Goal: Task Accomplishment & Management: Manage account settings

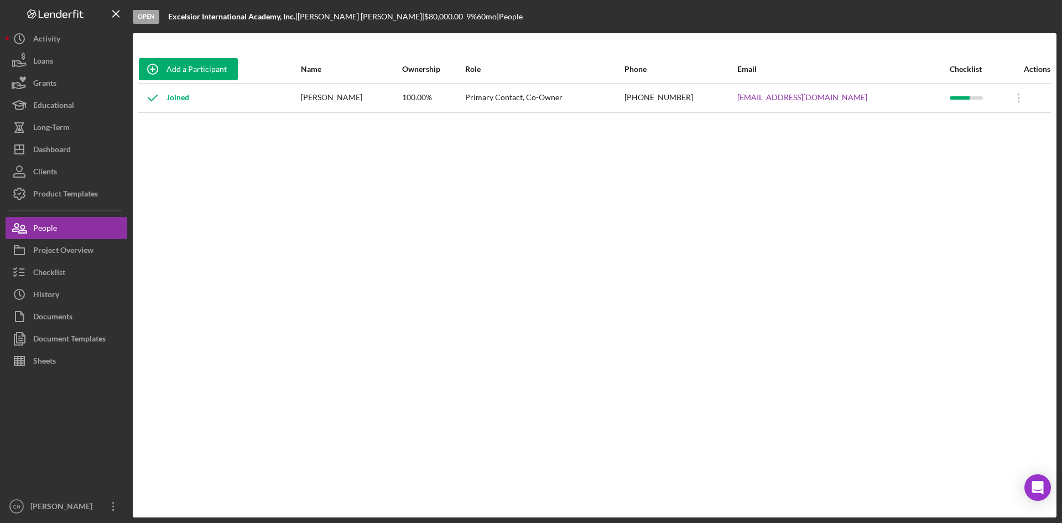
click at [377, 433] on div "Add a Participant Name Ownership Role Phone Email Checklist Actions Joined Shan…" at bounding box center [595, 275] width 924 height 440
click at [389, 295] on div "Add a Participant Name Ownership Role Phone Email Checklist Actions Joined Shan…" at bounding box center [595, 275] width 924 height 440
click at [54, 293] on div "History" at bounding box center [46, 295] width 26 height 25
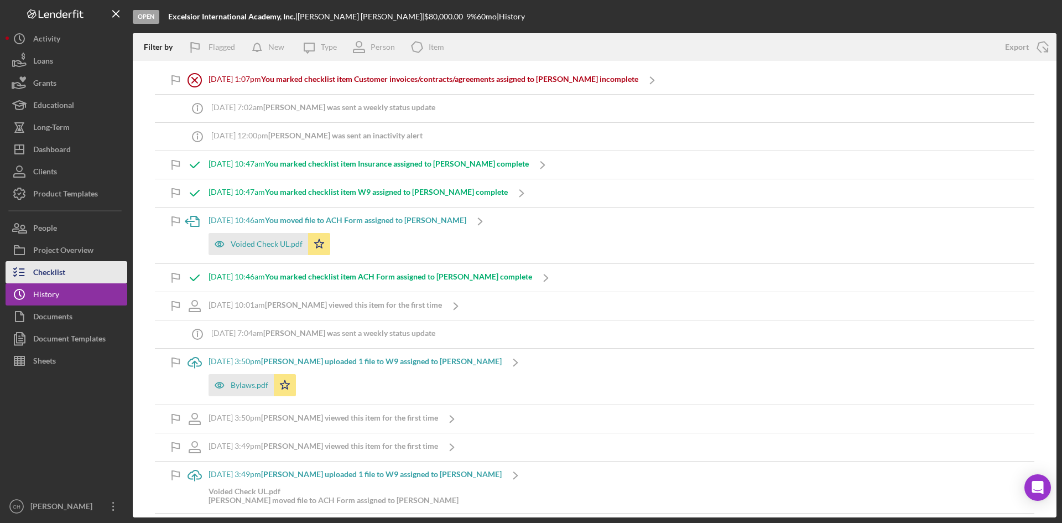
click at [71, 264] on button "Checklist" at bounding box center [67, 272] width 122 height 22
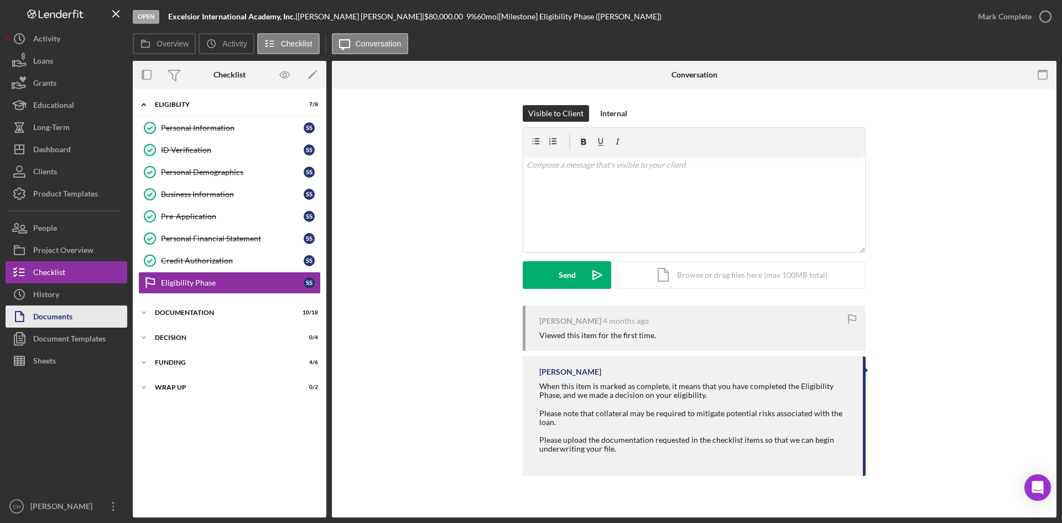
drag, startPoint x: 60, startPoint y: 293, endPoint x: 125, endPoint y: 306, distance: 65.9
click at [60, 293] on button "Icon/History History" at bounding box center [67, 294] width 122 height 22
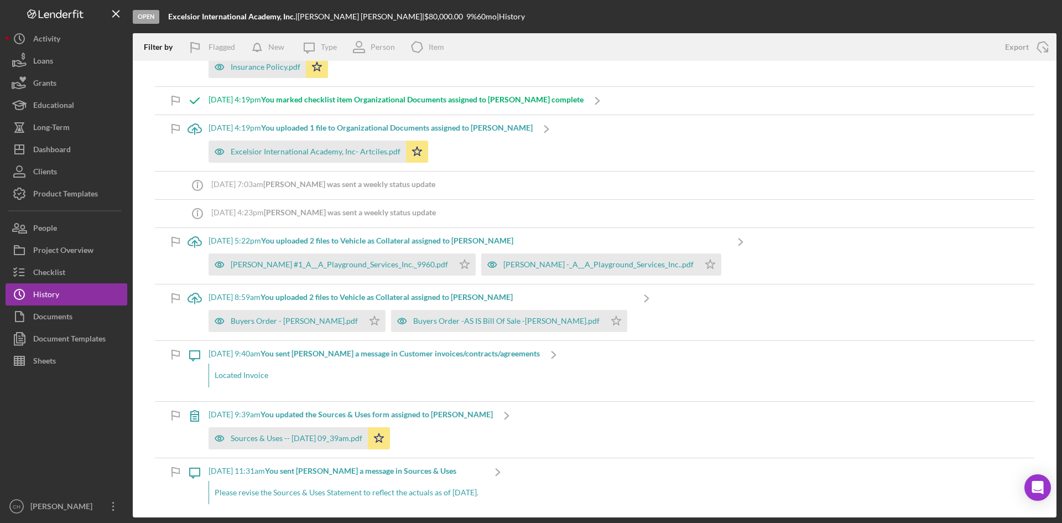
scroll to position [719, 0]
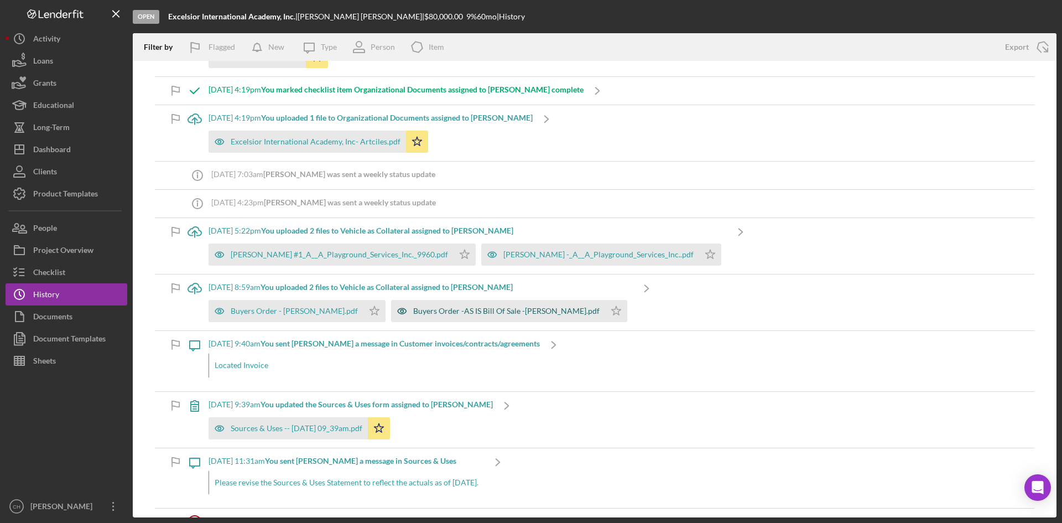
click at [450, 310] on div "Buyers Order -AS IS Bill Of Sale -Saunders.pdf" at bounding box center [506, 310] width 186 height 9
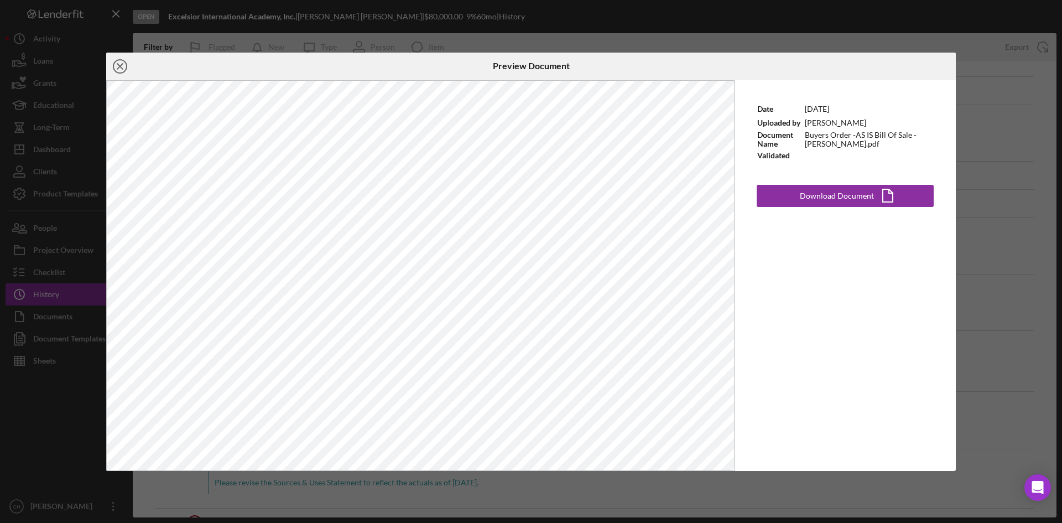
click at [122, 66] on icon "Icon/Close" at bounding box center [120, 67] width 28 height 28
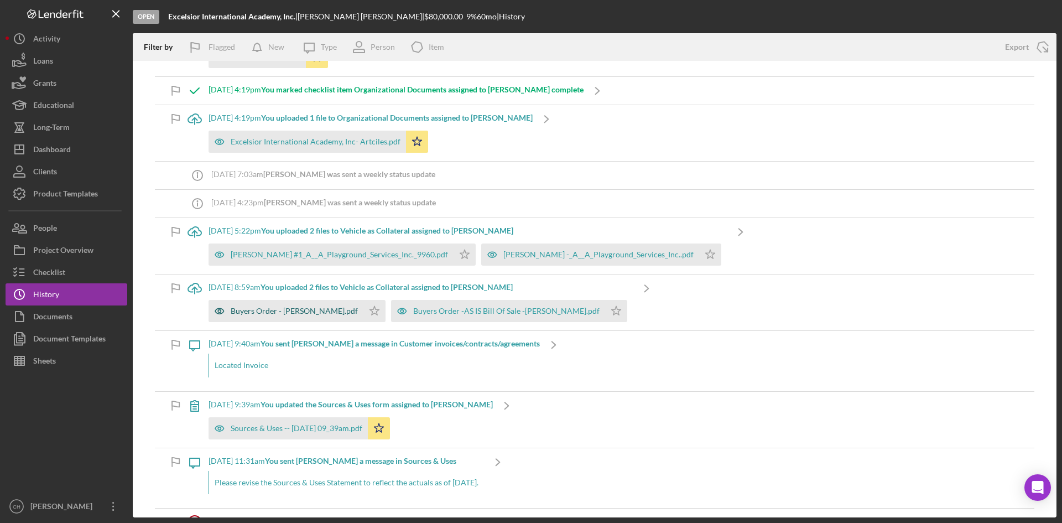
click at [305, 314] on div "Buyers Order - Warranty-Saunders.pdf" at bounding box center [294, 310] width 127 height 9
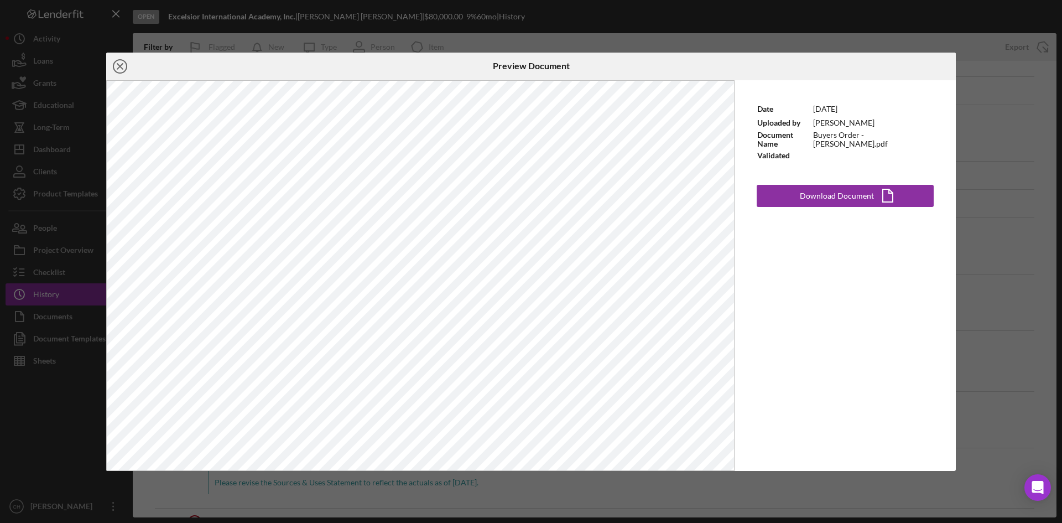
click at [113, 67] on circle at bounding box center [119, 66] width 13 height 13
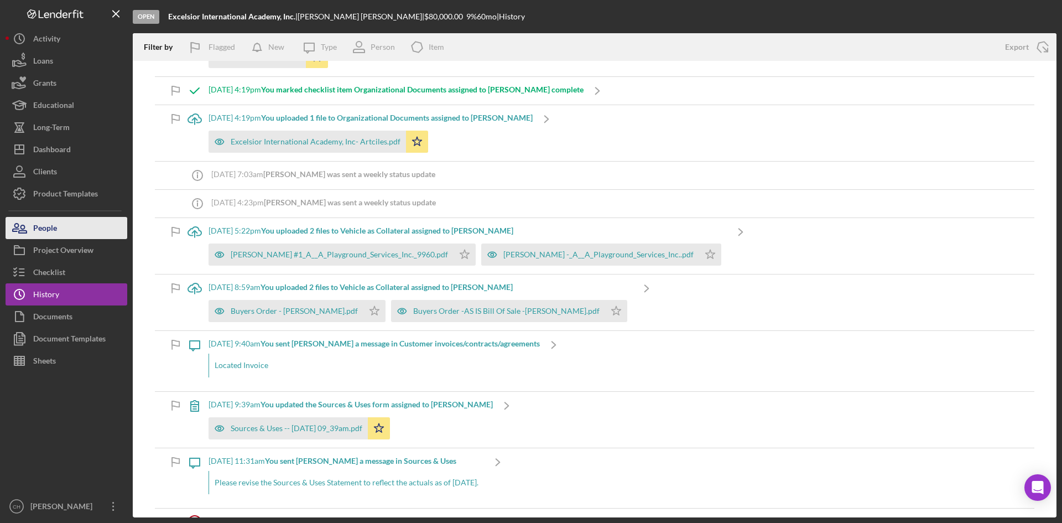
click at [76, 230] on button "People" at bounding box center [67, 228] width 122 height 22
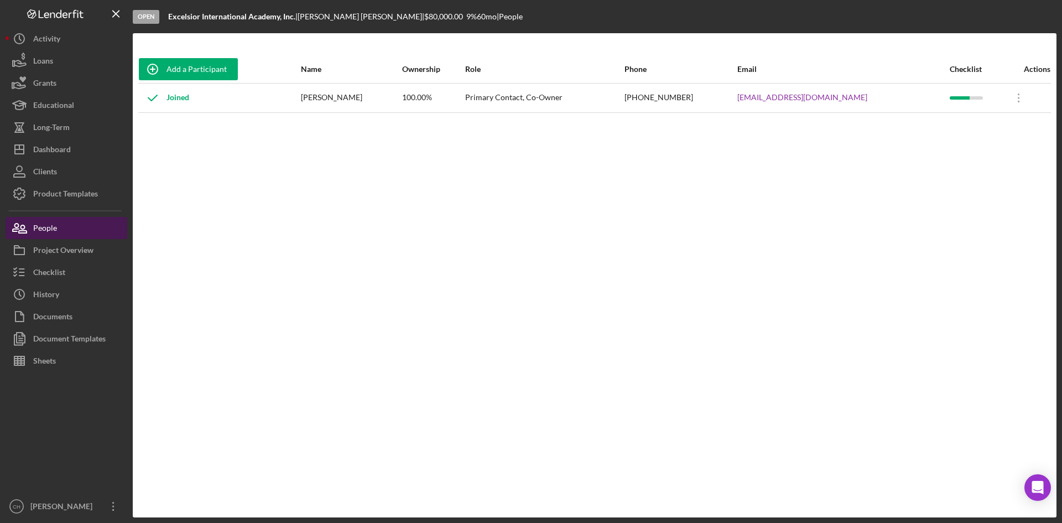
click at [76, 221] on button "People" at bounding box center [67, 228] width 122 height 22
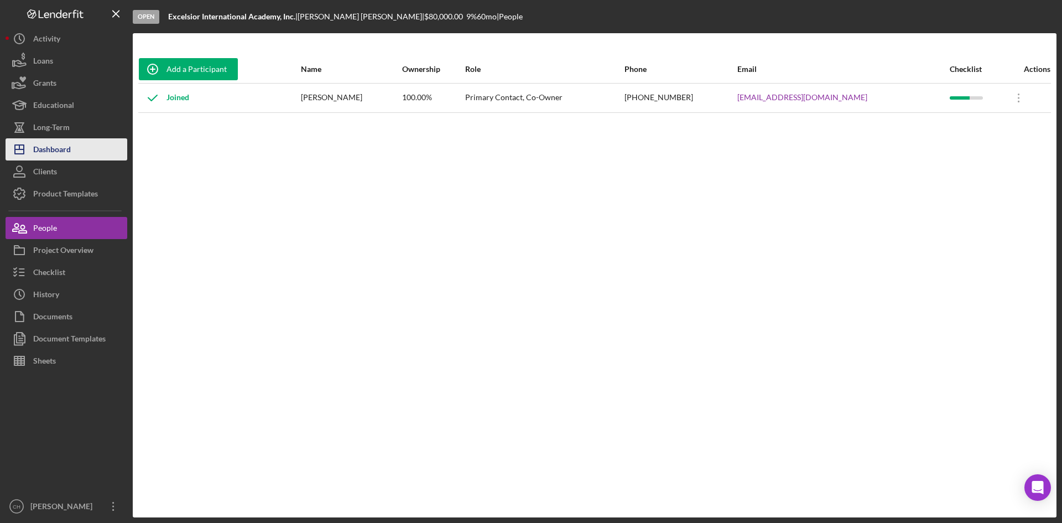
click at [67, 144] on div "Dashboard" at bounding box center [52, 150] width 38 height 25
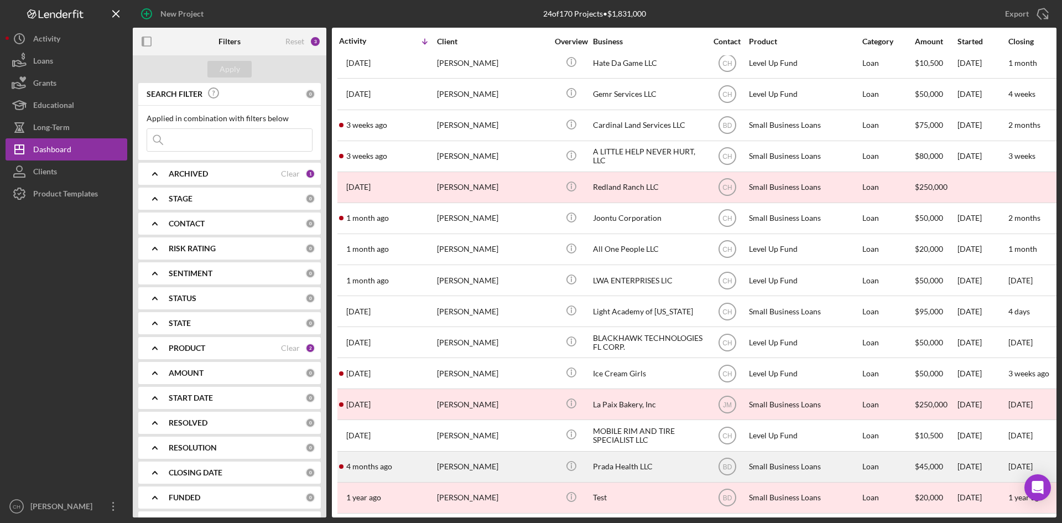
scroll to position [297, 0]
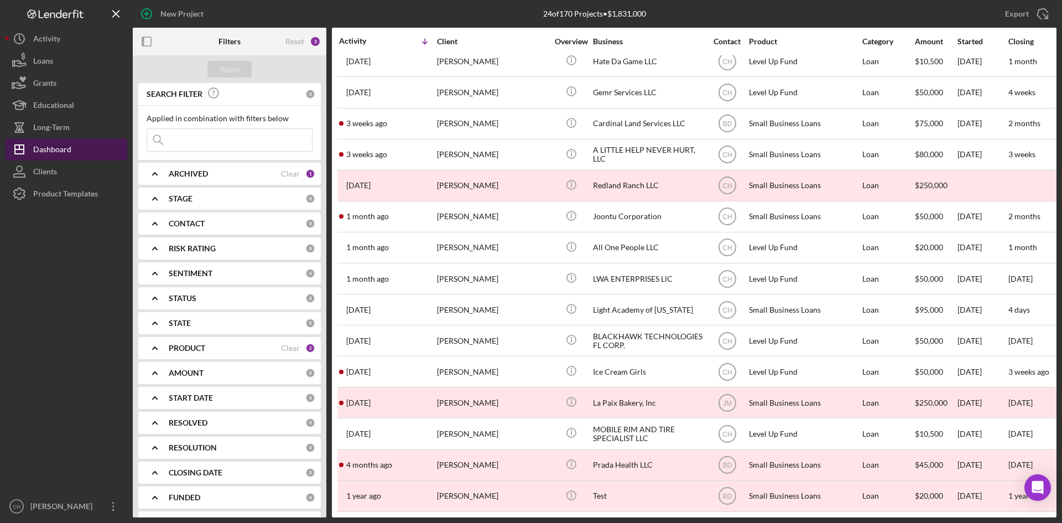
click at [56, 145] on div "Dashboard" at bounding box center [52, 150] width 38 height 25
click at [235, 355] on div "PRODUCT Clear 2" at bounding box center [242, 348] width 147 height 22
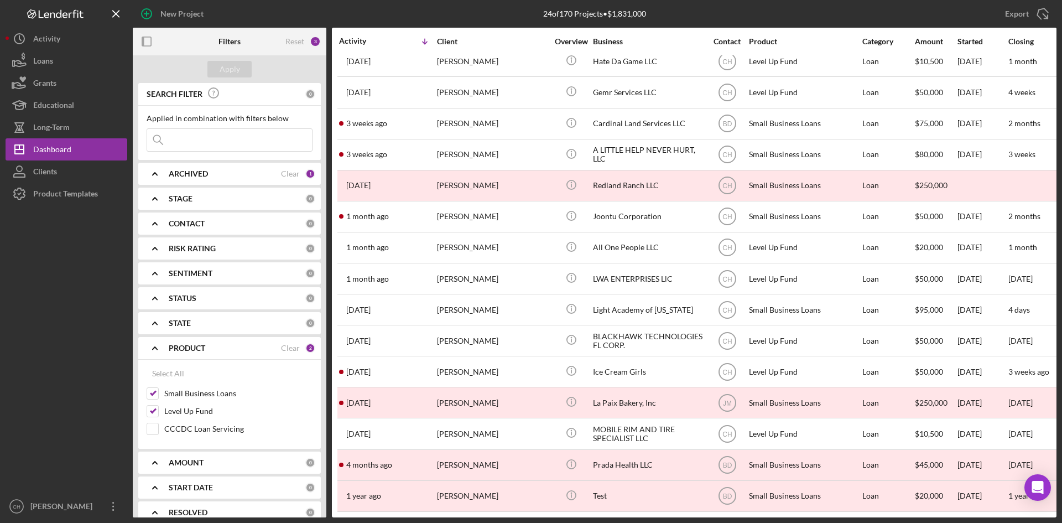
click at [90, 377] on div at bounding box center [67, 350] width 122 height 290
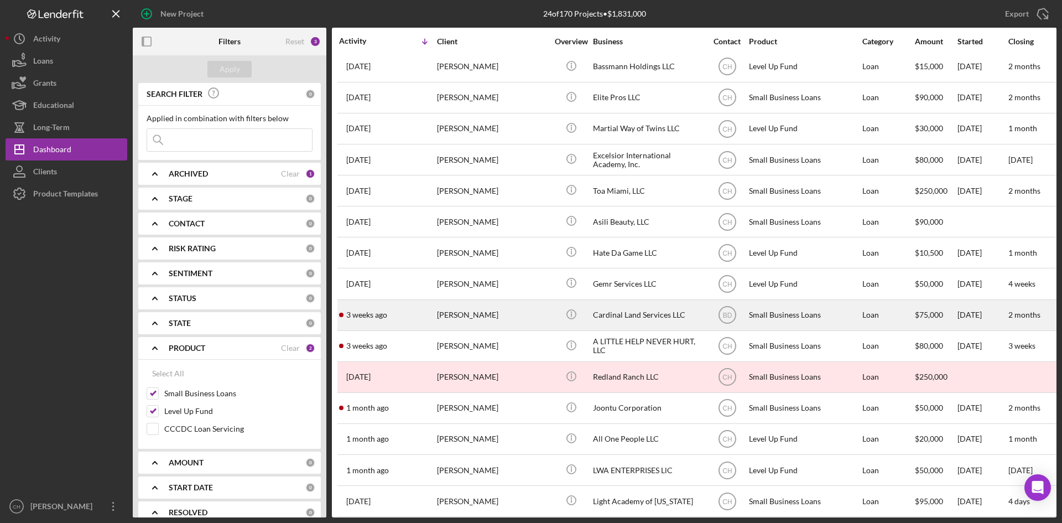
scroll to position [0, 0]
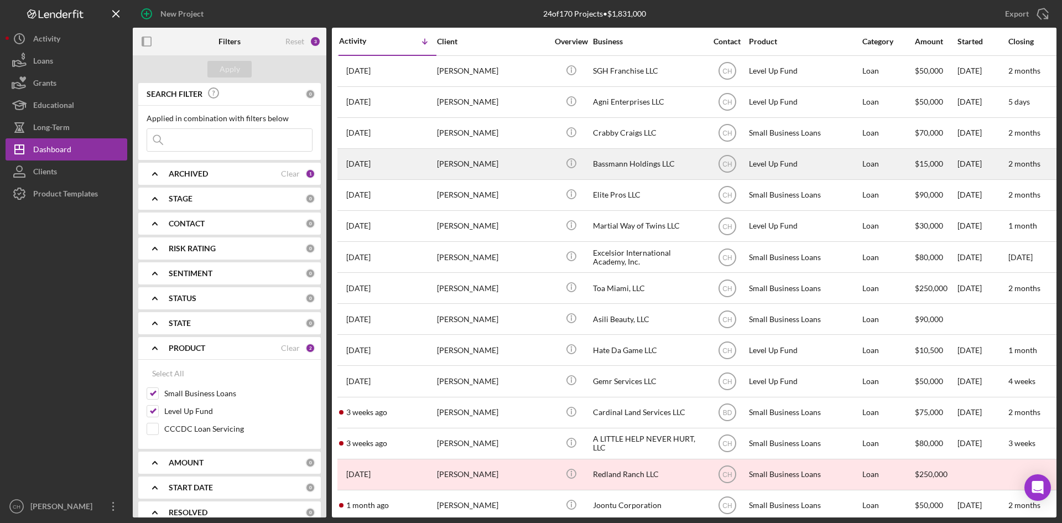
click at [493, 166] on div "Norman Ferguson-Walker" at bounding box center [492, 163] width 111 height 29
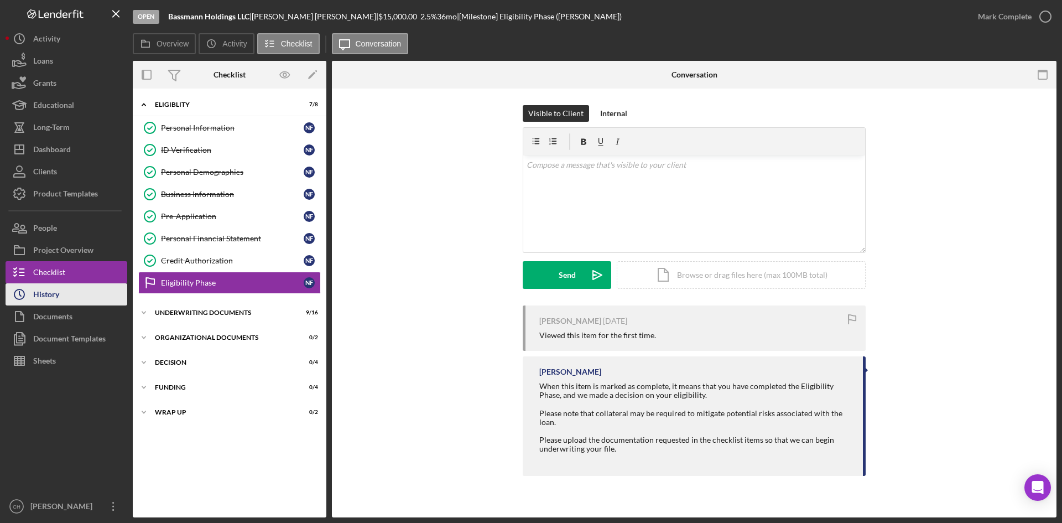
click at [62, 296] on button "Icon/History History" at bounding box center [67, 294] width 122 height 22
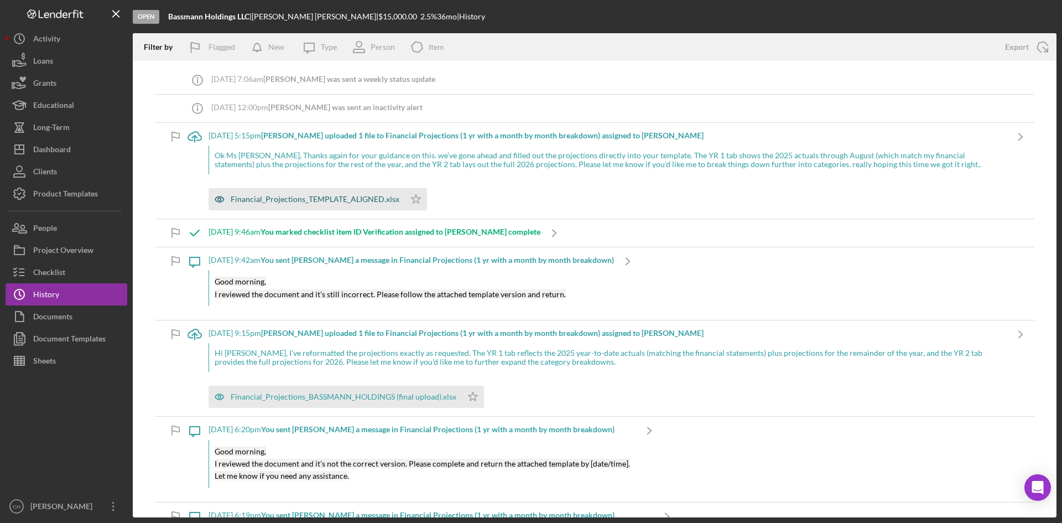
click at [313, 200] on div "Financial_Projections_TEMPLATE_ALIGNED.xlsx" at bounding box center [315, 199] width 169 height 9
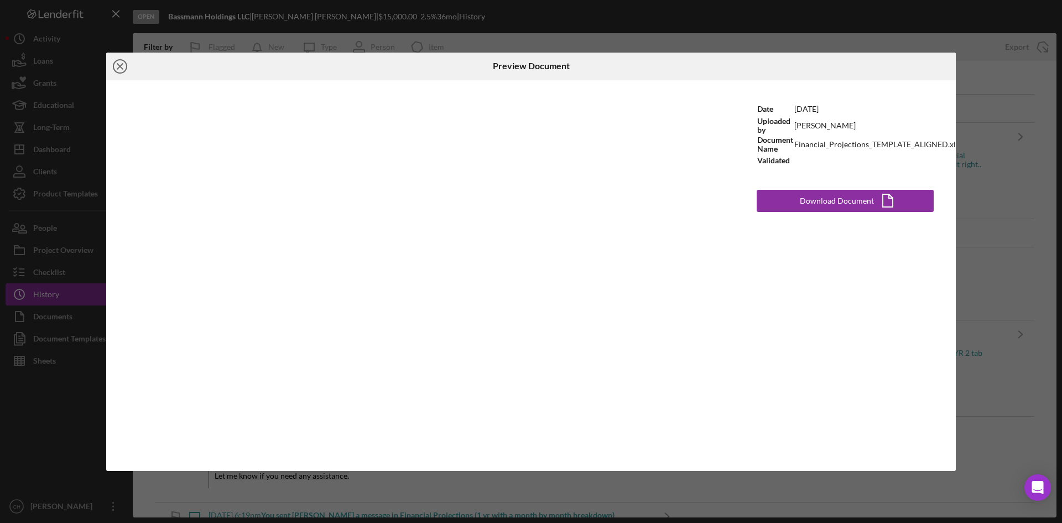
click at [119, 58] on icon "Icon/Close" at bounding box center [120, 67] width 28 height 28
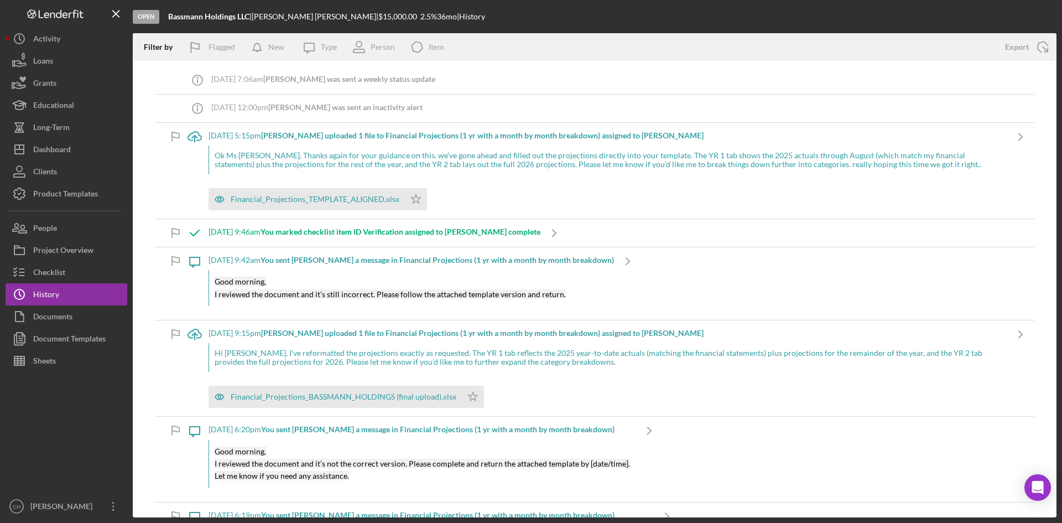
click at [255, 128] on div "8/20/2025 at 5:15pm Norman F. uploaded 1 file to Financial Projections (1 yr wi…" at bounding box center [607, 171] width 798 height 96
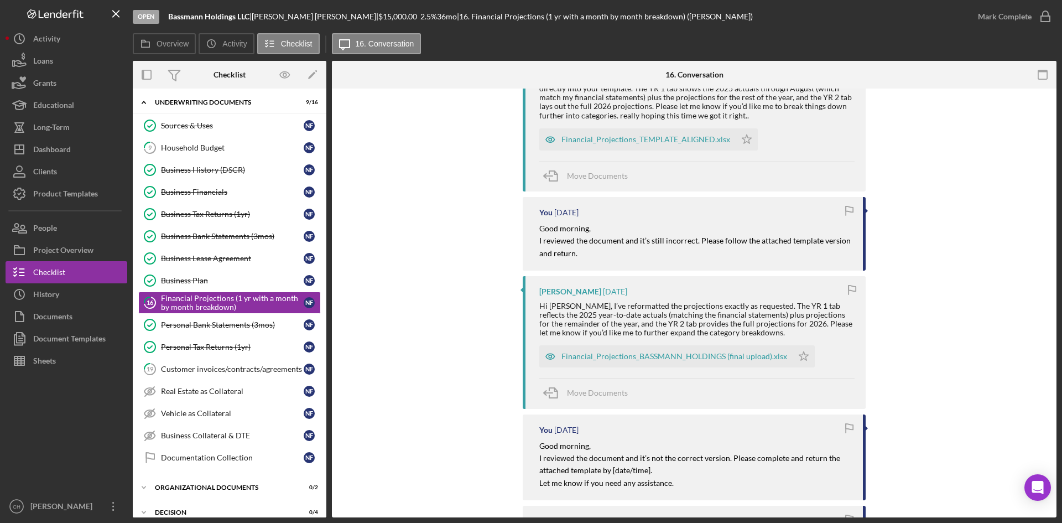
scroll to position [277, 0]
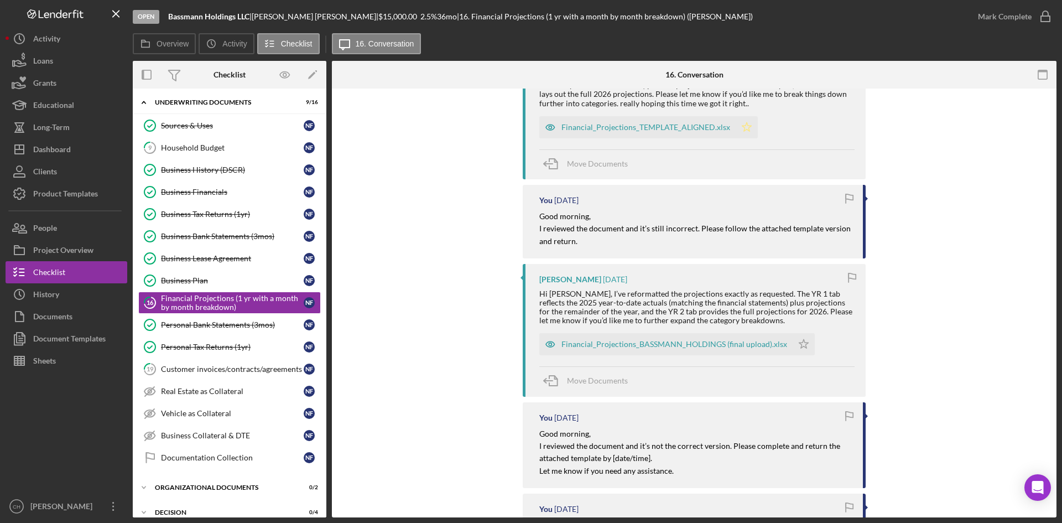
click at [741, 128] on icon "Icon/Star" at bounding box center [747, 127] width 22 height 22
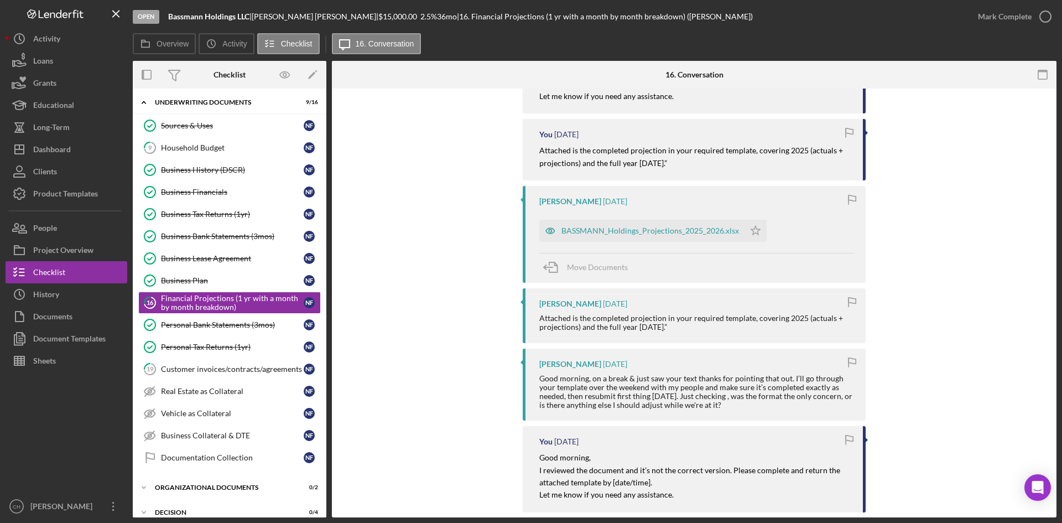
scroll to position [387, 0]
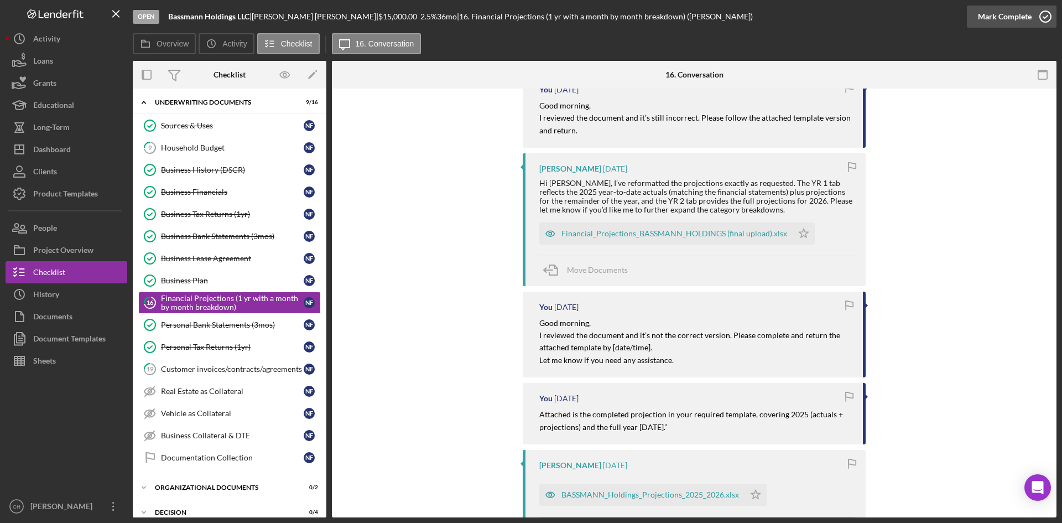
click at [1008, 17] on div "Mark Complete" at bounding box center [1005, 17] width 54 height 22
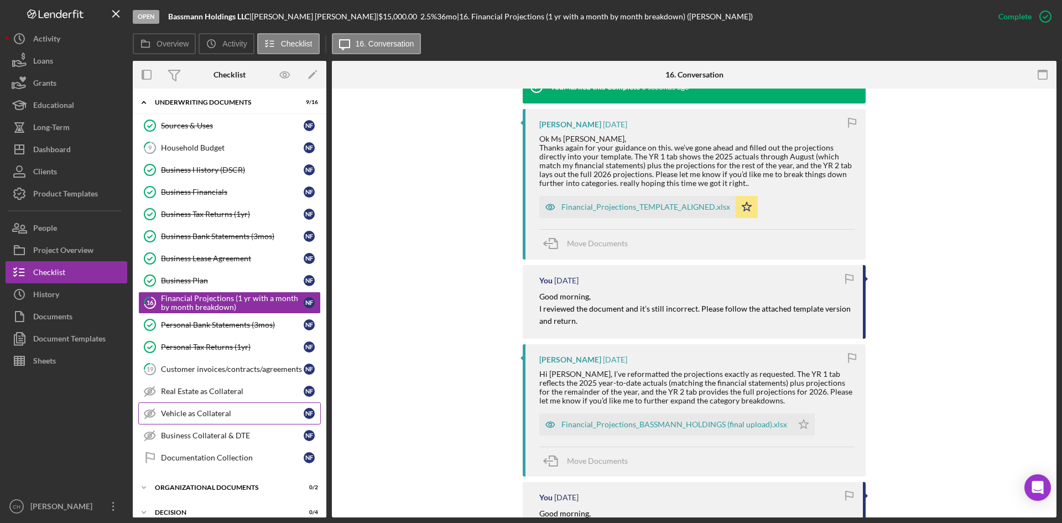
scroll to position [578, 0]
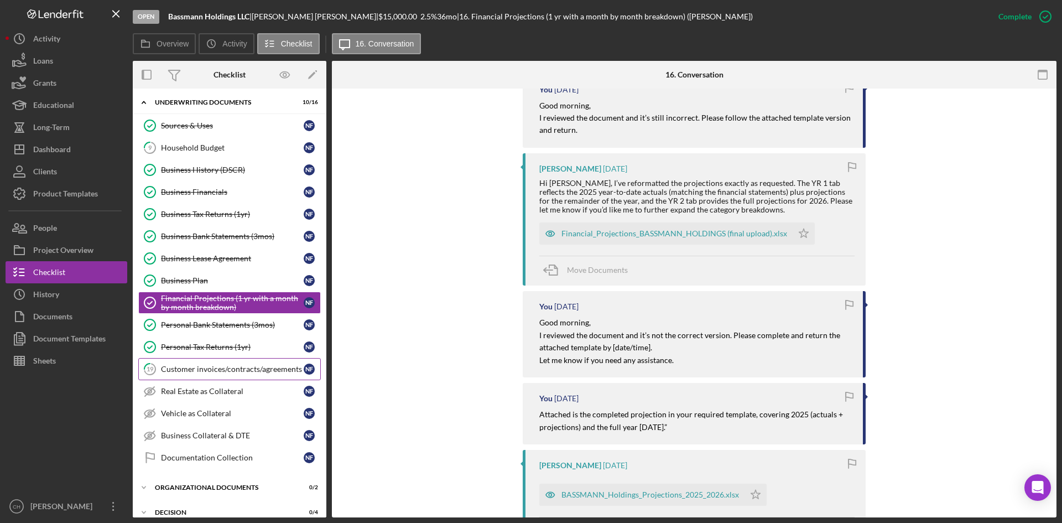
click at [264, 365] on div "Customer invoices/contracts/agreements" at bounding box center [232, 368] width 143 height 9
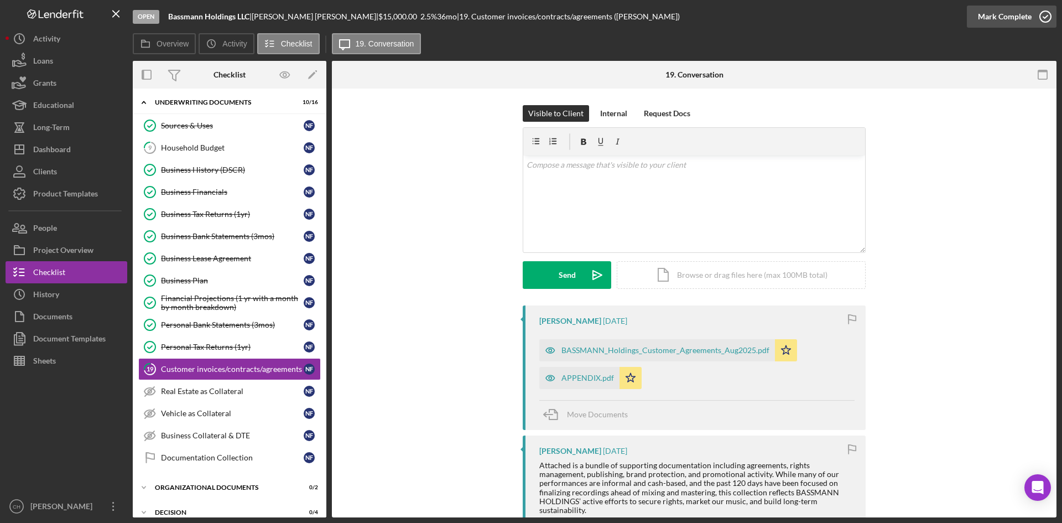
click at [1003, 10] on div "Mark Complete" at bounding box center [1005, 17] width 54 height 22
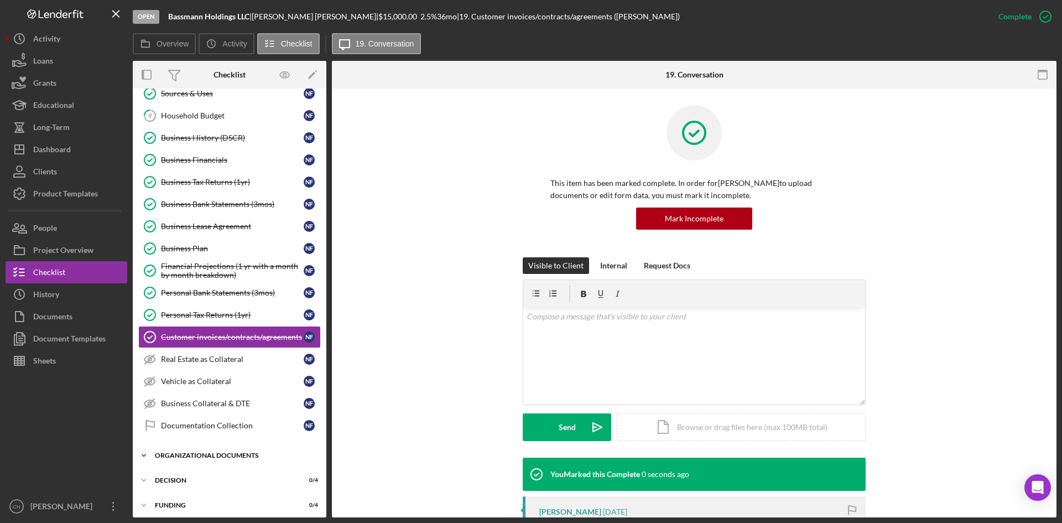
scroll to position [89, 0]
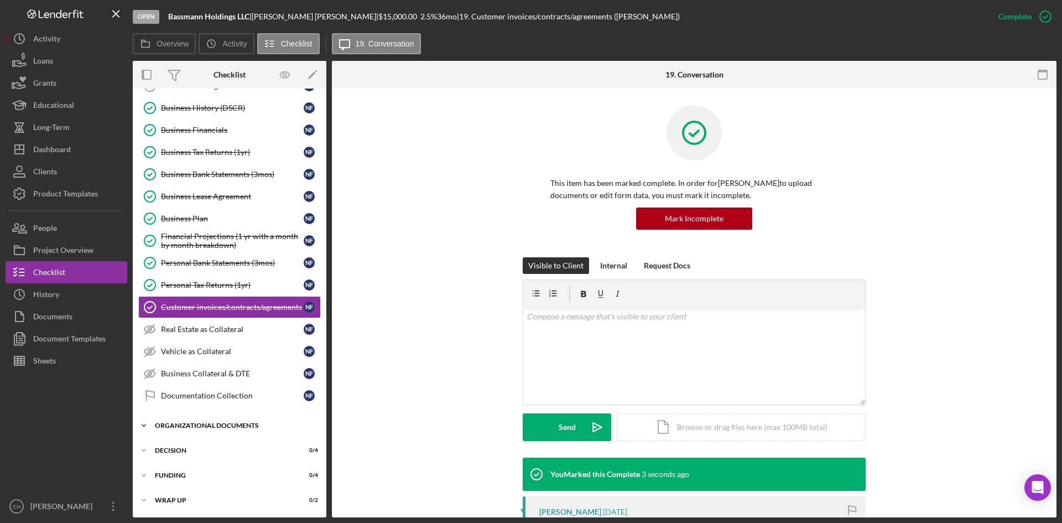
click at [237, 427] on div "Organizational Documents" at bounding box center [234, 425] width 158 height 7
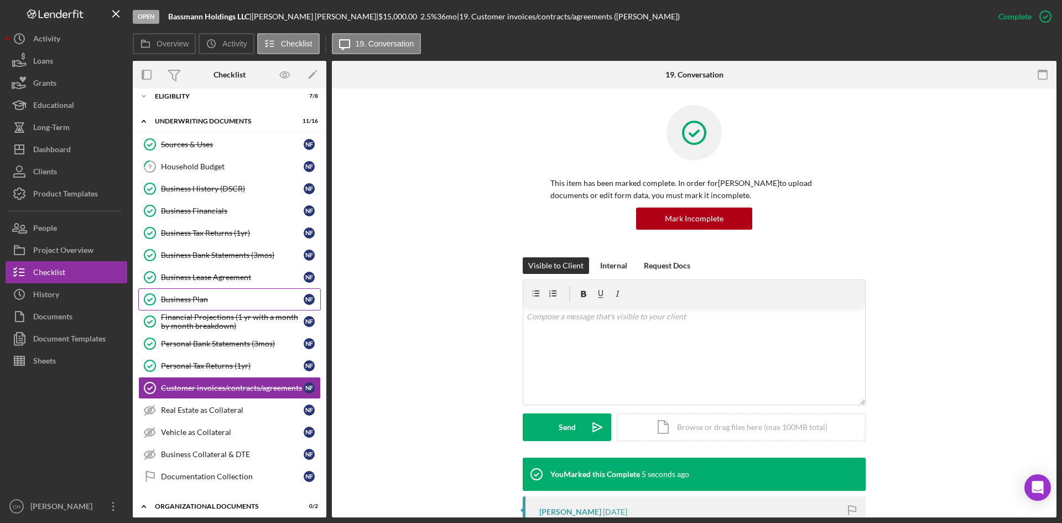
scroll to position [0, 0]
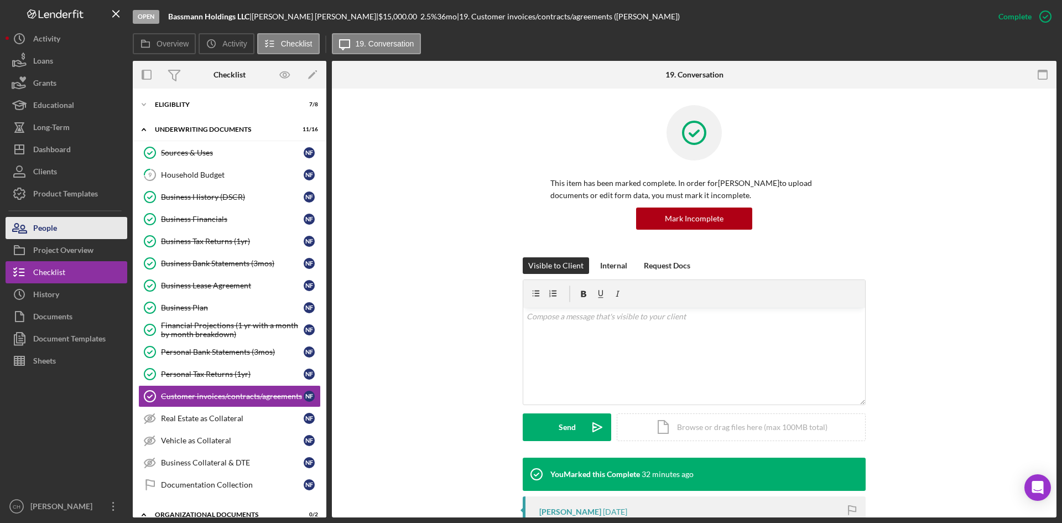
click at [78, 233] on button "People" at bounding box center [67, 228] width 122 height 22
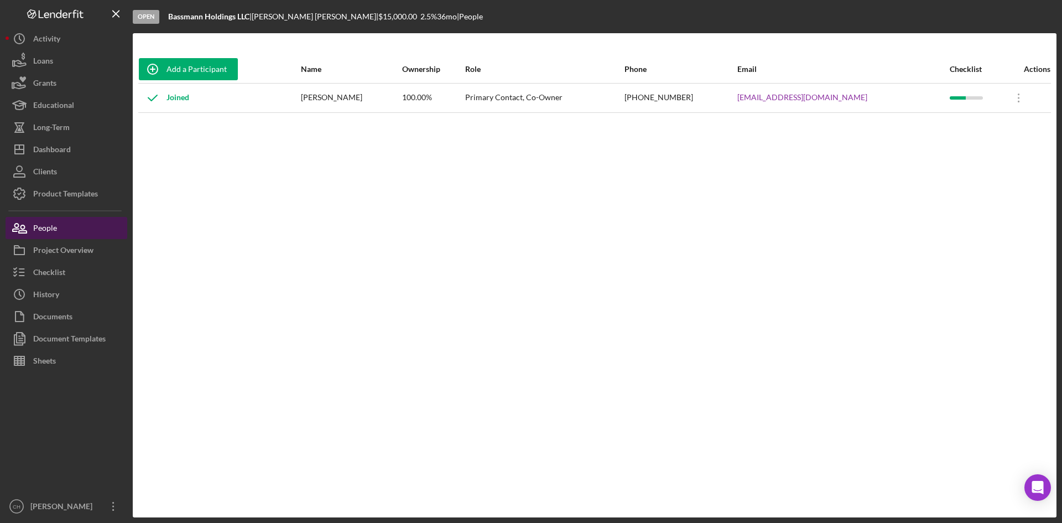
click at [55, 233] on div "People" at bounding box center [45, 229] width 24 height 25
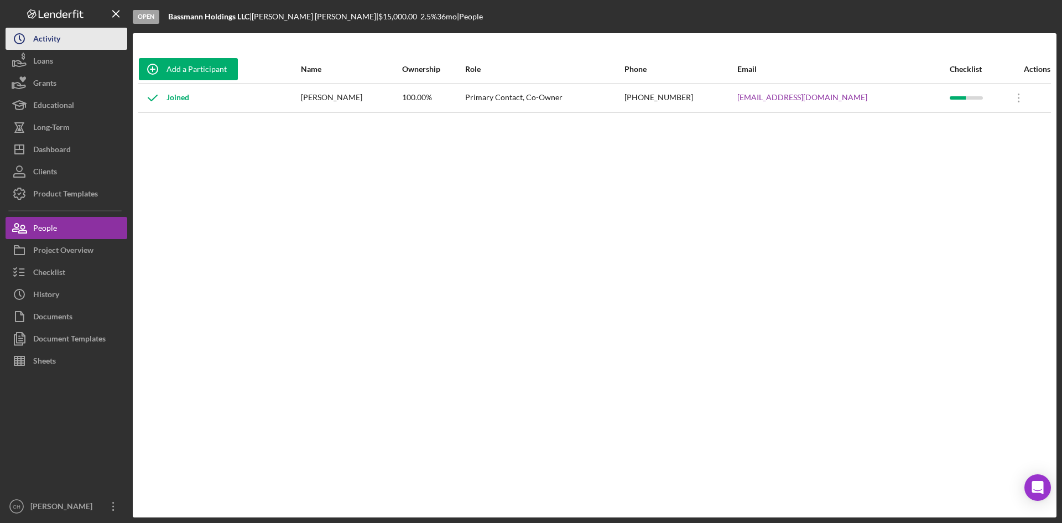
click at [85, 44] on button "Icon/History Activity" at bounding box center [67, 39] width 122 height 22
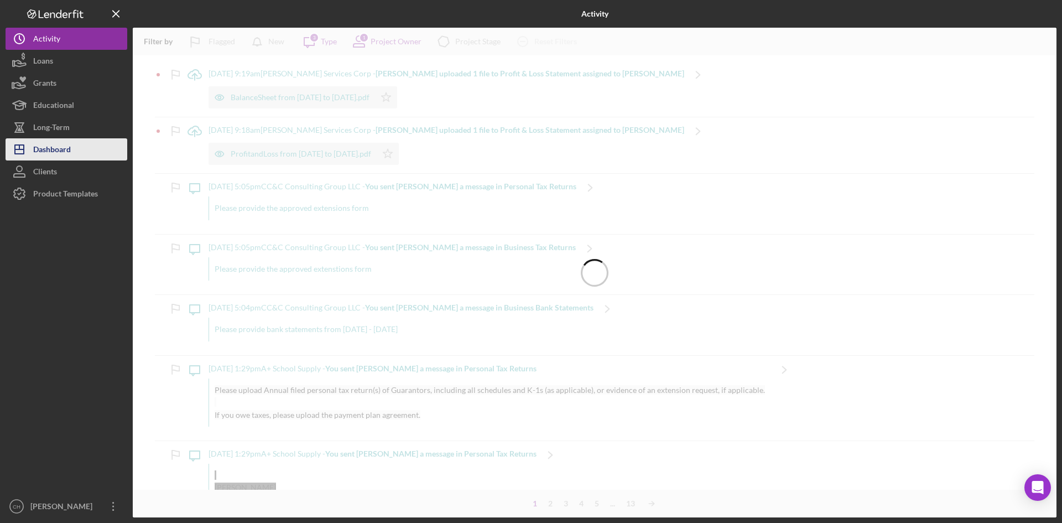
click at [69, 144] on div "Dashboard" at bounding box center [52, 150] width 38 height 25
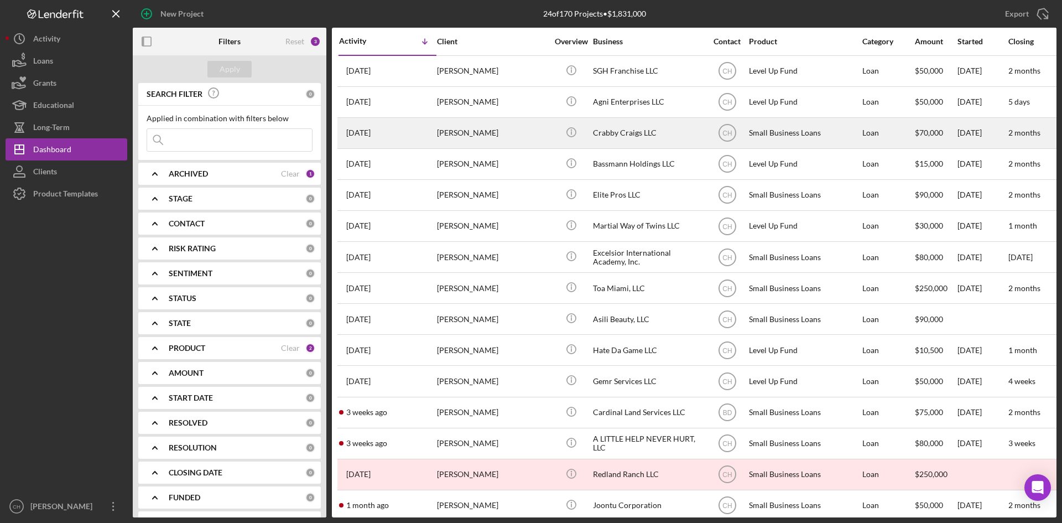
click at [424, 137] on div "1 week ago Craig Bonaventura" at bounding box center [387, 132] width 97 height 29
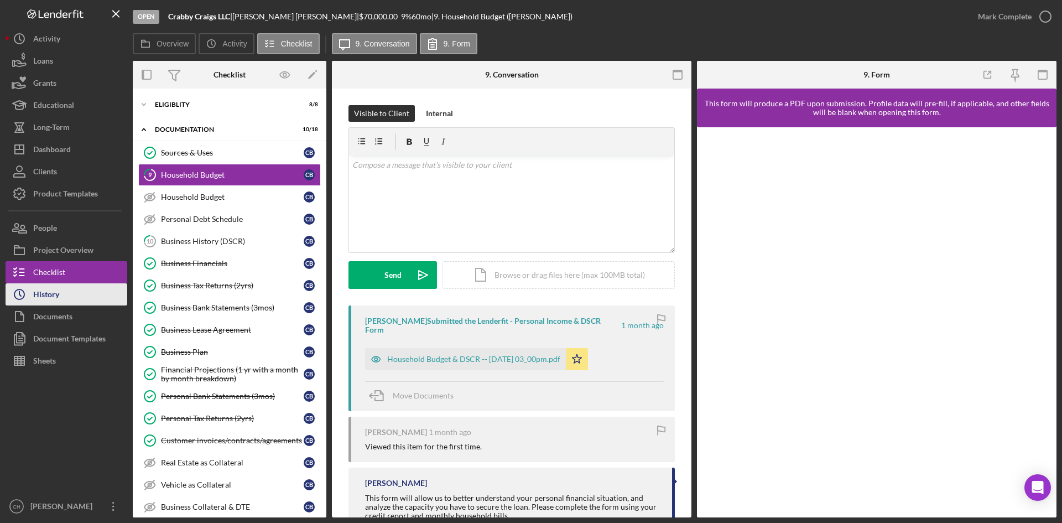
click at [62, 295] on button "Icon/History History" at bounding box center [67, 294] width 122 height 22
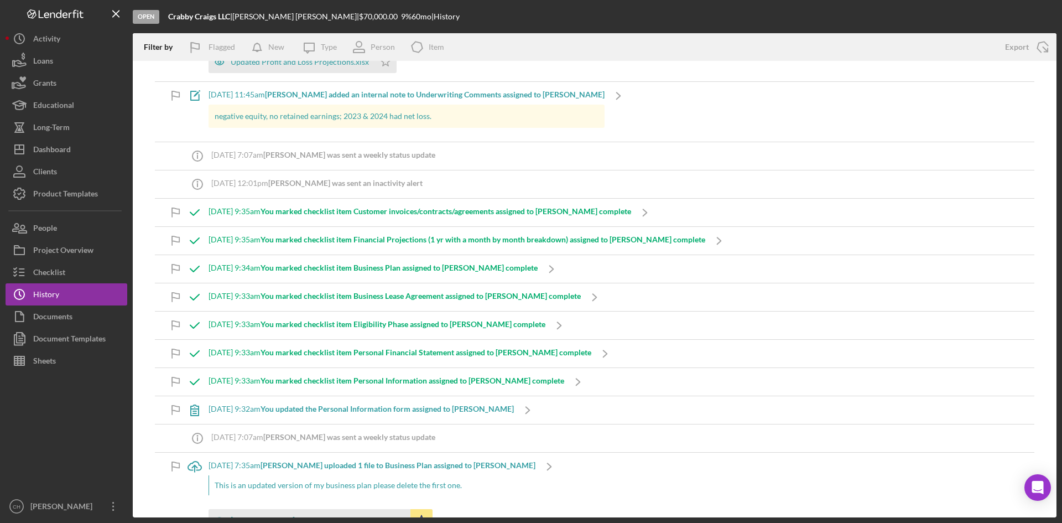
scroll to position [442, 0]
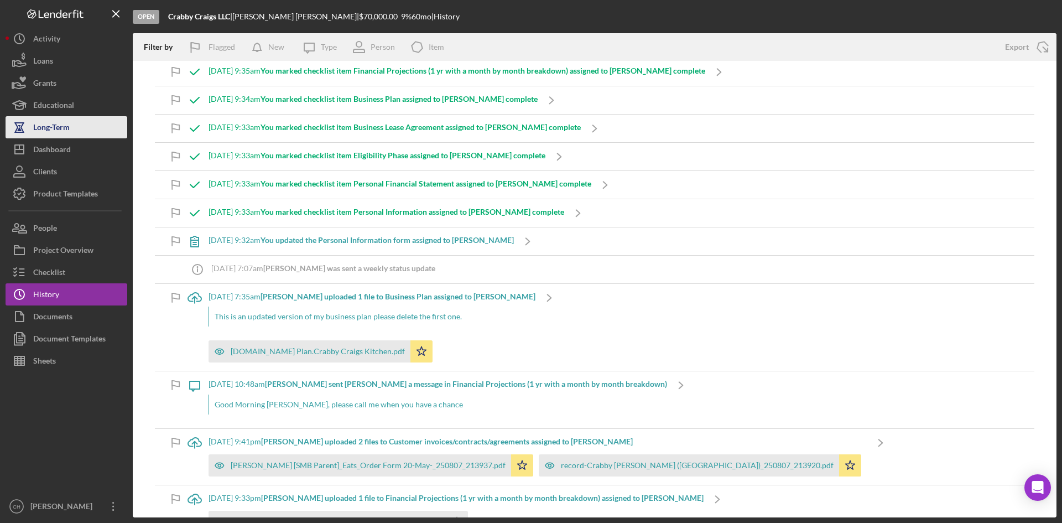
click at [61, 135] on div "Long-Term" at bounding box center [51, 128] width 36 height 25
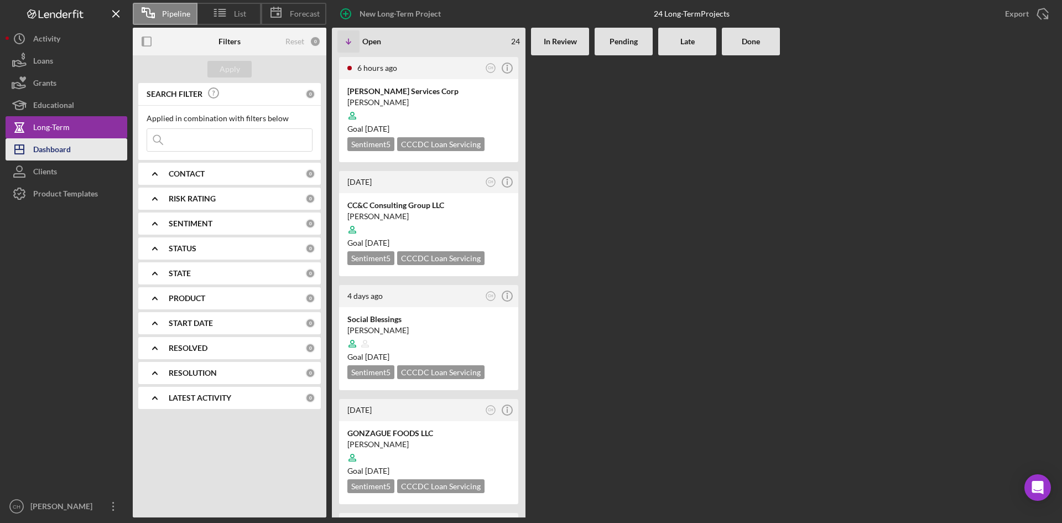
click at [60, 150] on div "Dashboard" at bounding box center [52, 150] width 38 height 25
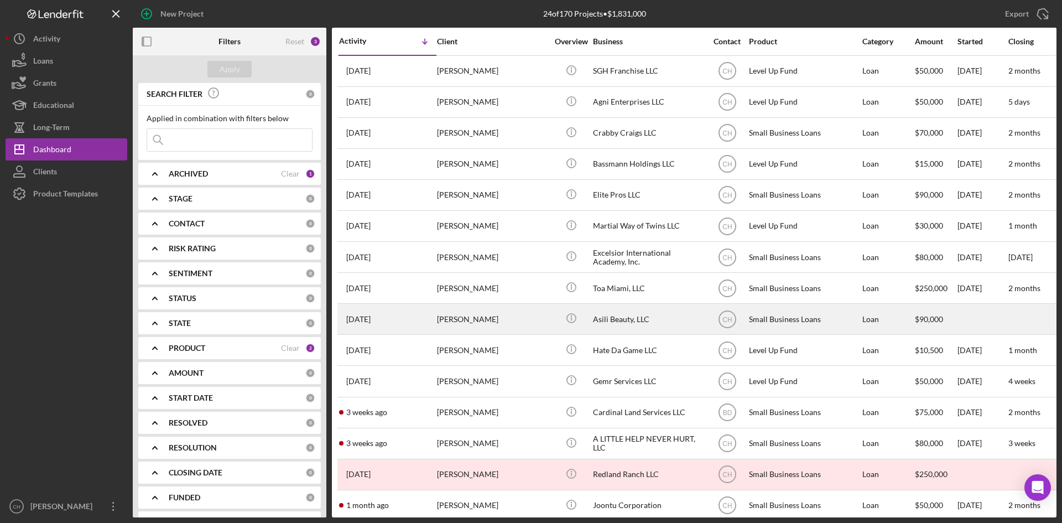
click at [512, 323] on div "Stacey Clarke" at bounding box center [492, 318] width 111 height 29
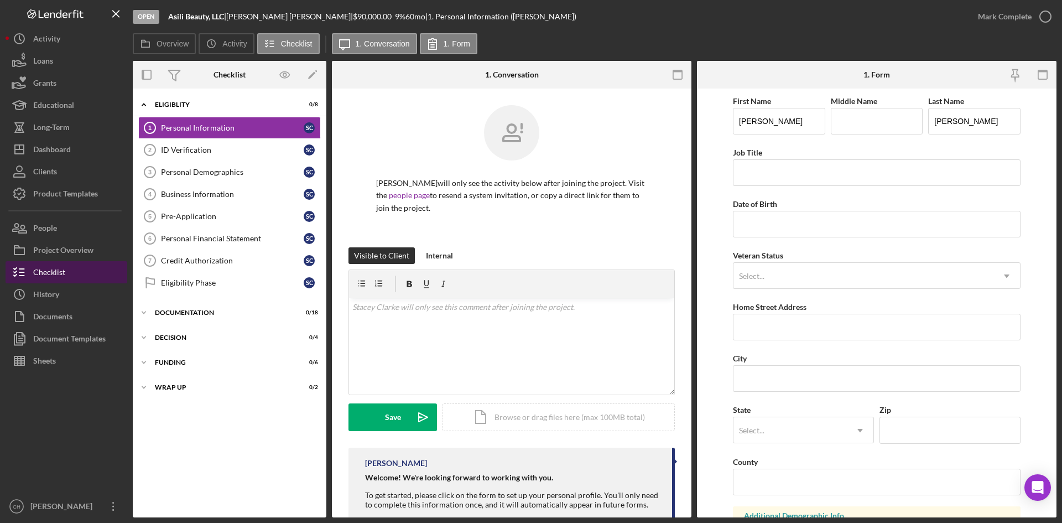
click at [51, 270] on div "Checklist" at bounding box center [49, 273] width 32 height 25
click at [48, 247] on div "Project Overview" at bounding box center [63, 251] width 60 height 25
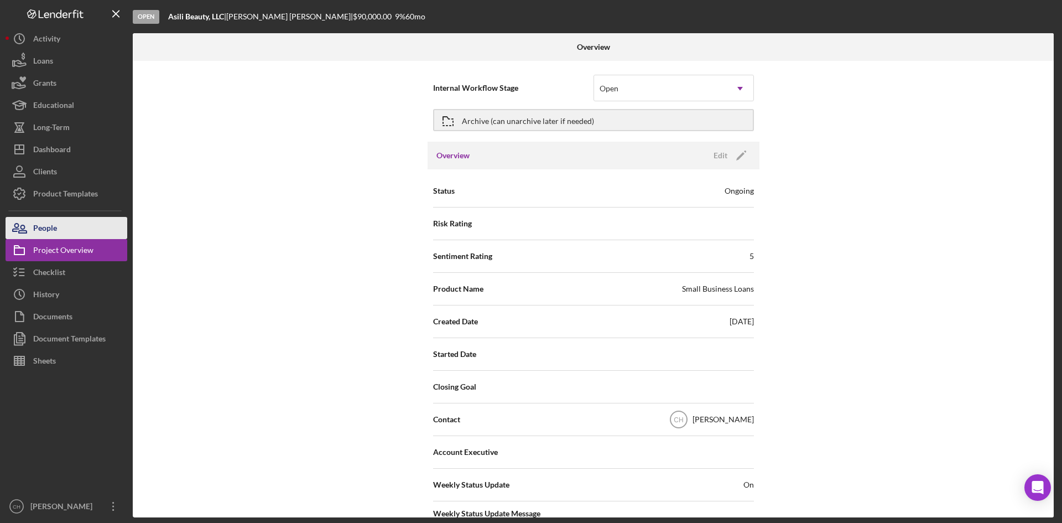
click at [48, 220] on div "People" at bounding box center [45, 229] width 24 height 25
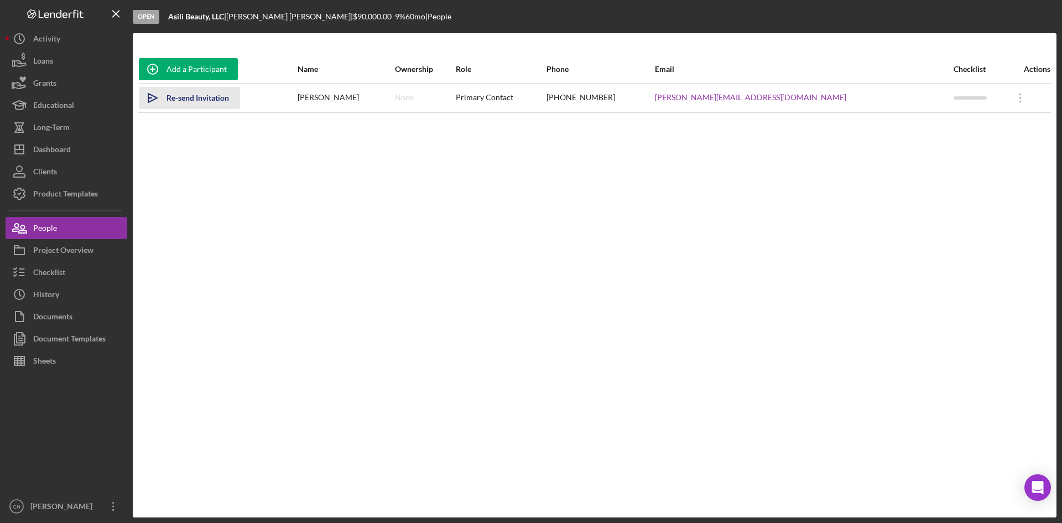
click at [169, 101] on div "Re-send Invitation" at bounding box center [197, 98] width 62 height 22
drag, startPoint x: 283, startPoint y: 19, endPoint x: 233, endPoint y: 22, distance: 49.8
click at [233, 22] on div "Open Asili Beauty, LLC | Stacey Clarke | $90,000.00 9 % 60 mo | People" at bounding box center [595, 16] width 924 height 33
copy div "Stacey Clarke"
click at [83, 294] on button "Icon/History History" at bounding box center [67, 294] width 122 height 22
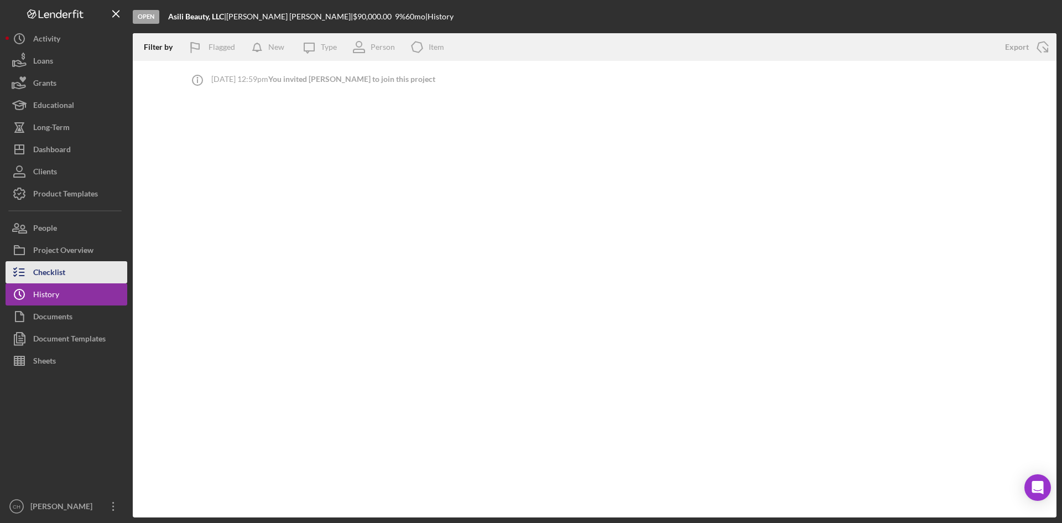
click at [67, 278] on button "Checklist" at bounding box center [67, 272] width 122 height 22
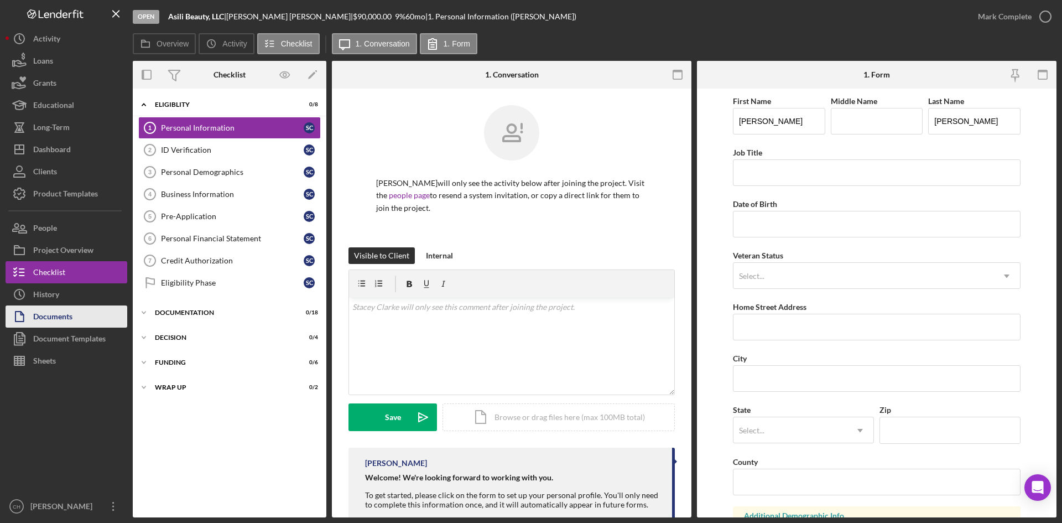
click at [71, 311] on div "Documents" at bounding box center [52, 317] width 39 height 25
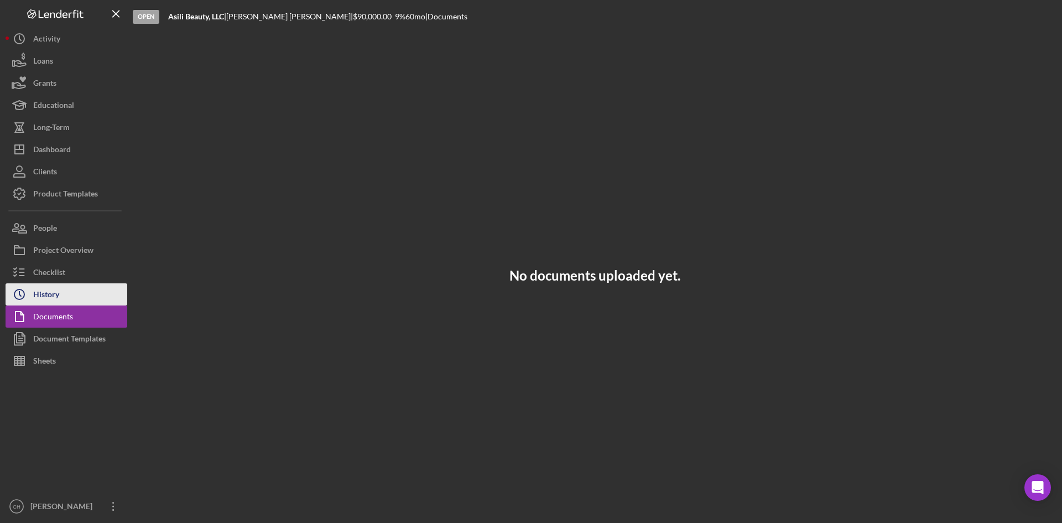
click at [64, 297] on button "Icon/History History" at bounding box center [67, 294] width 122 height 22
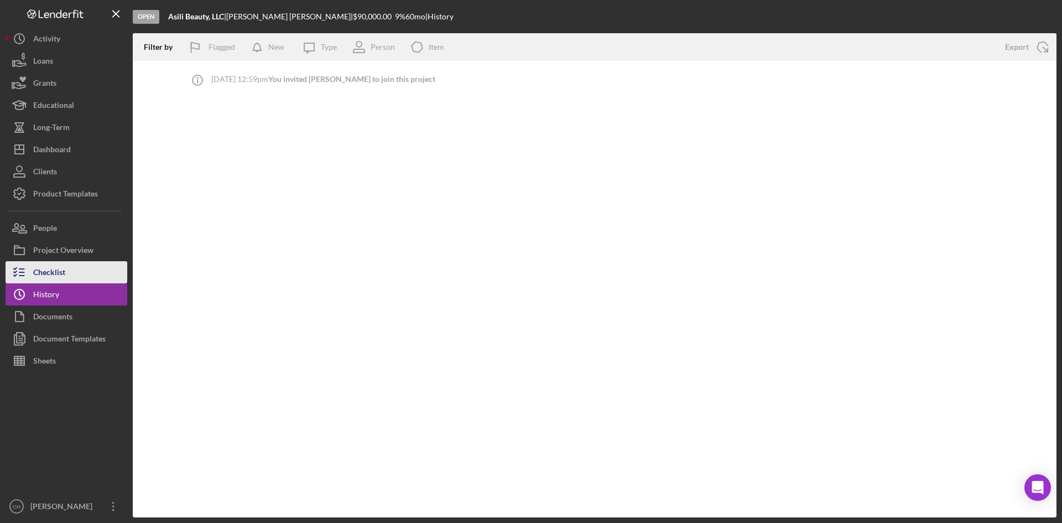
click at [49, 272] on div "Checklist" at bounding box center [49, 273] width 32 height 25
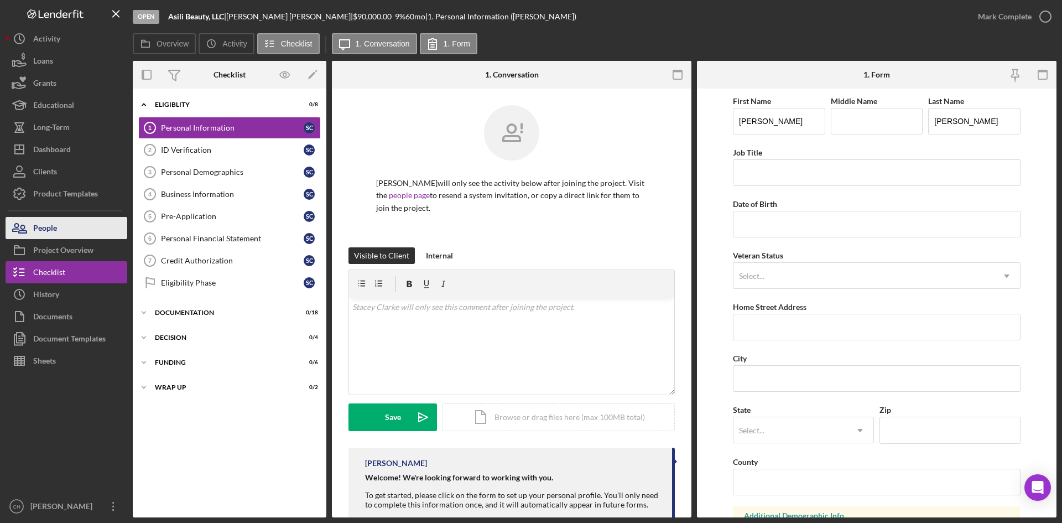
click at [65, 229] on button "People" at bounding box center [67, 228] width 122 height 22
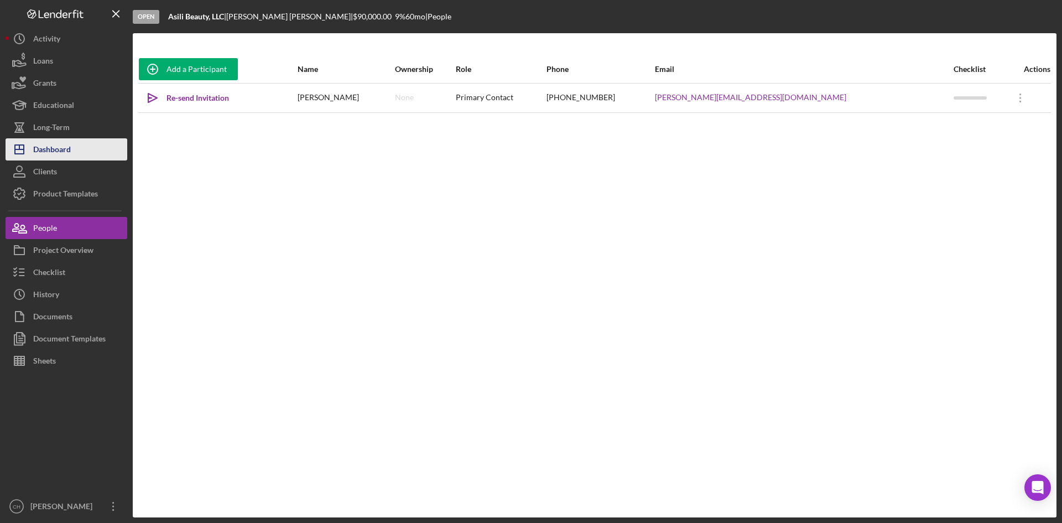
click at [51, 149] on div "Dashboard" at bounding box center [52, 150] width 38 height 25
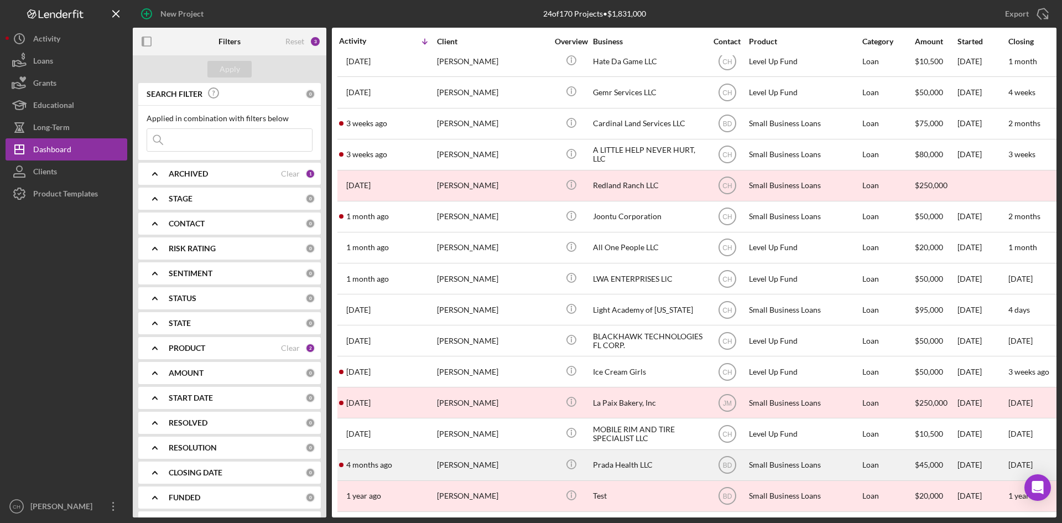
scroll to position [297, 0]
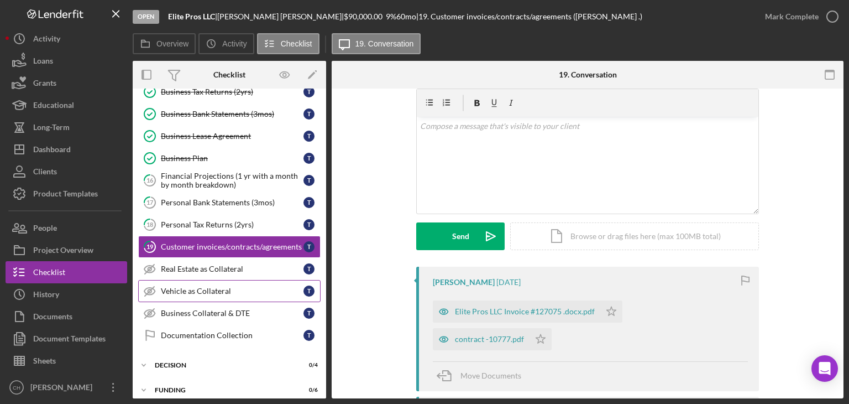
scroll to position [55, 0]
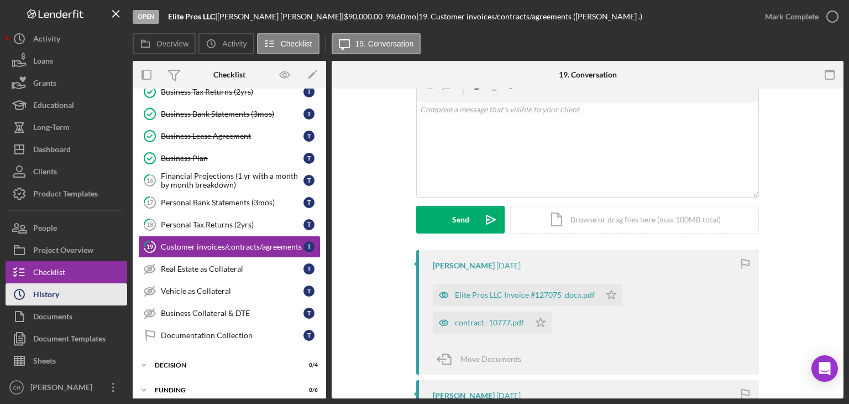
click at [61, 291] on button "Icon/History History" at bounding box center [67, 294] width 122 height 22
